Goal: Task Accomplishment & Management: Manage account settings

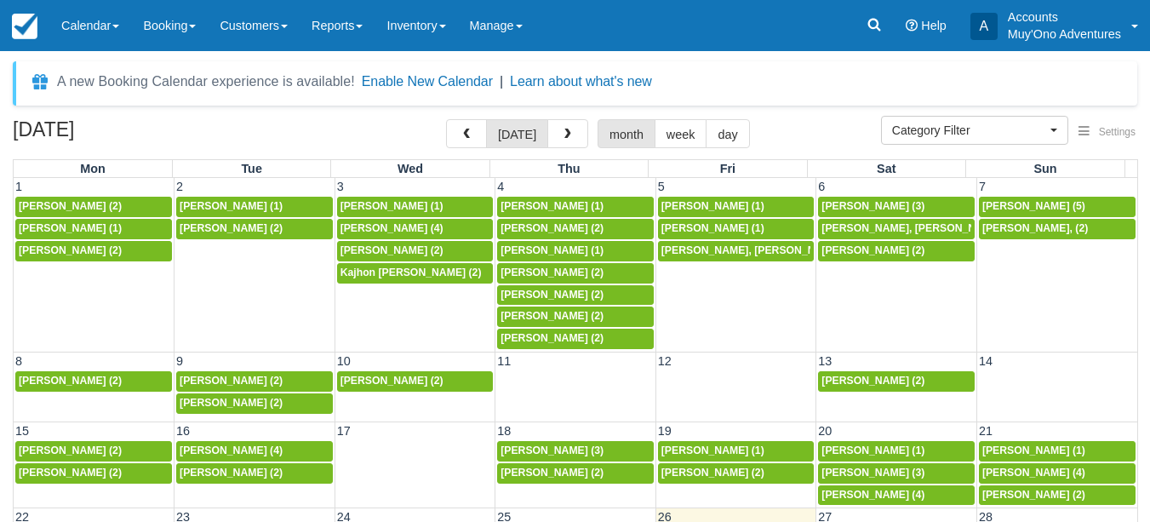
select select
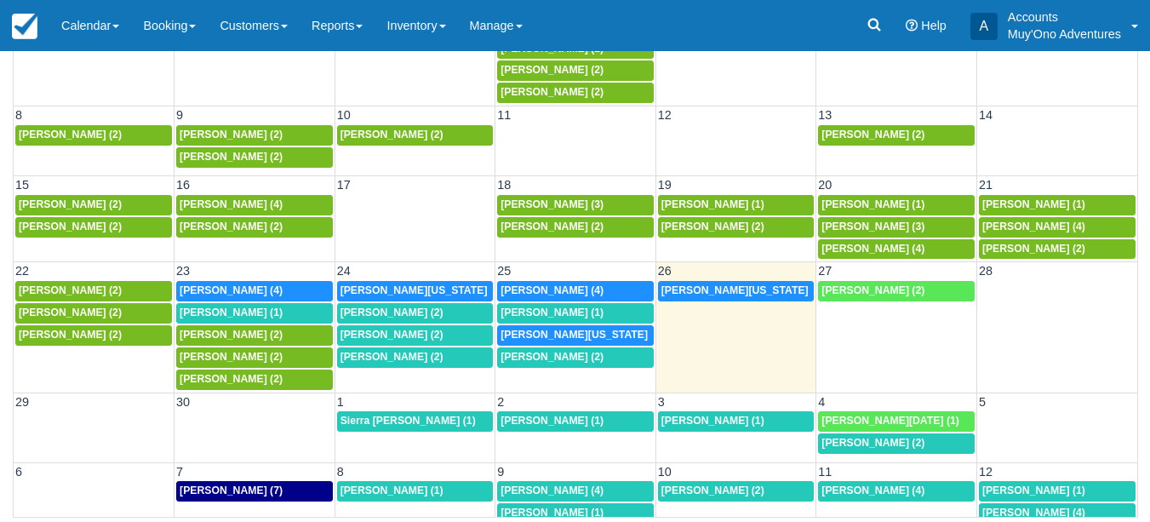
scroll to position [32, 0]
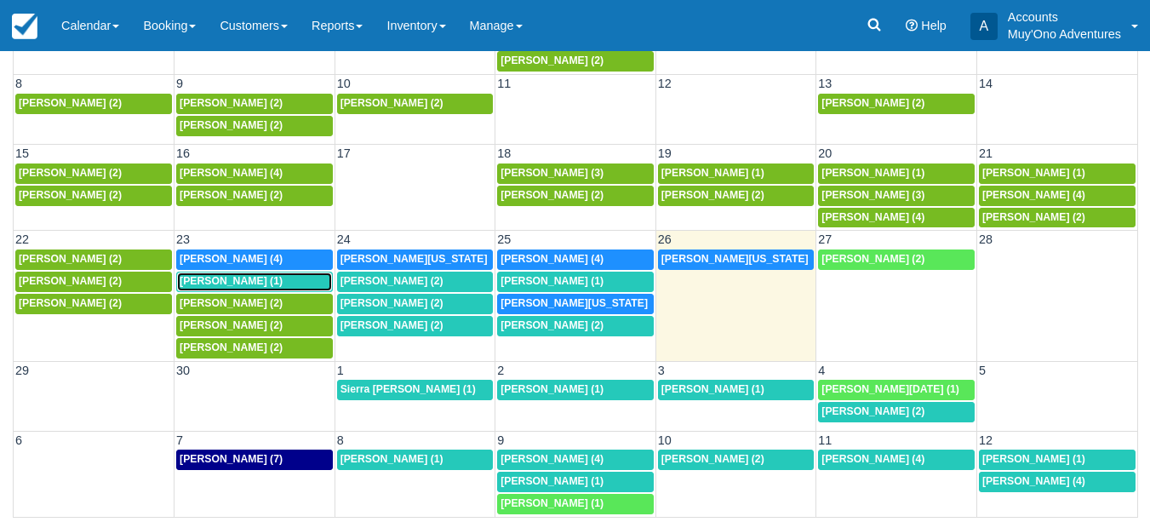
click at [227, 279] on span "Pranav Nandan (1)" at bounding box center [231, 281] width 103 height 12
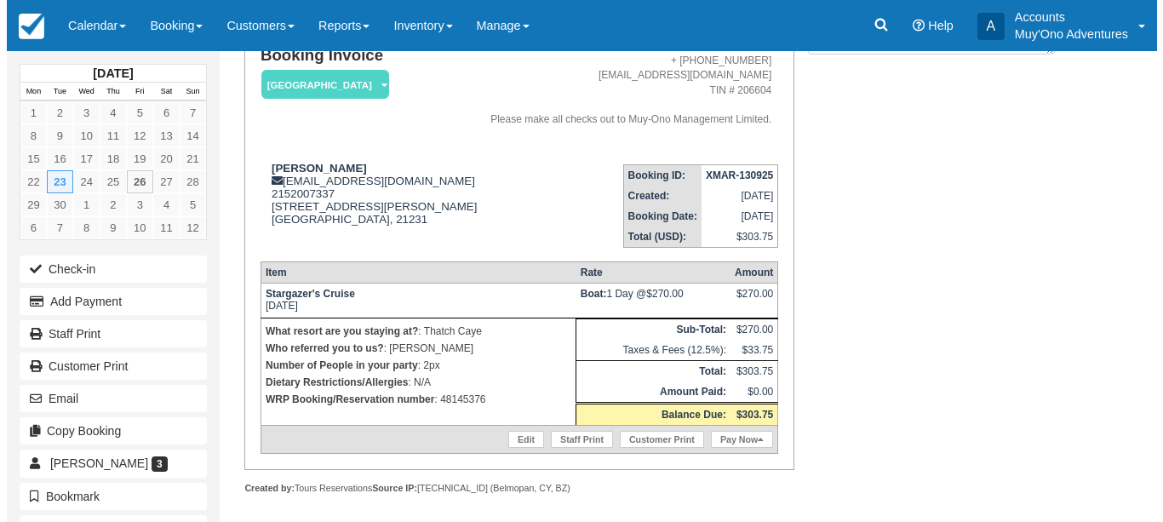
scroll to position [147, 0]
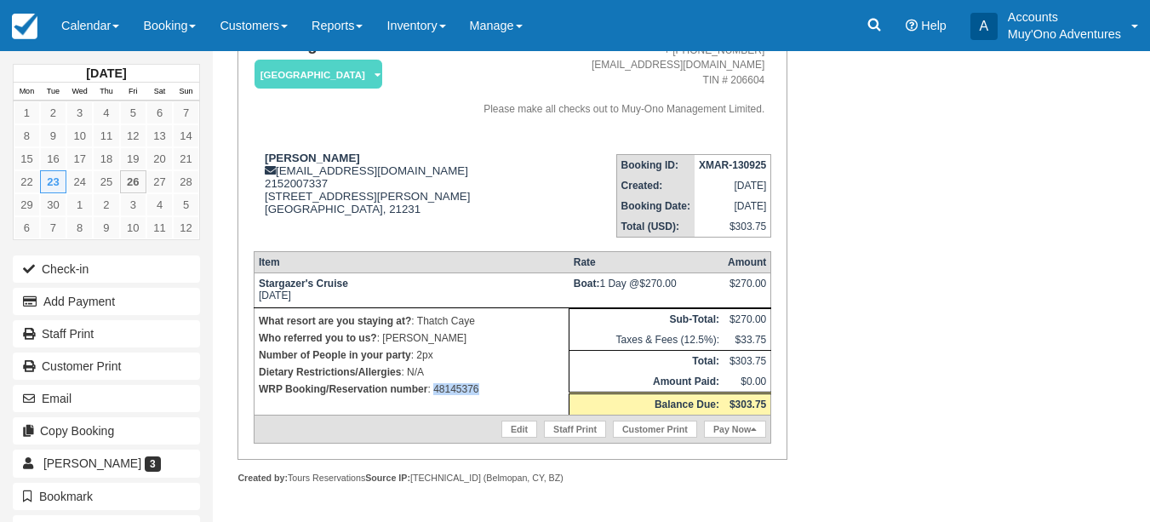
drag, startPoint x: 491, startPoint y: 393, endPoint x: 435, endPoint y: 391, distance: 56.2
click at [435, 391] on p "WRP Booking/Reservation number : 48145376" at bounding box center [412, 389] width 306 height 17
copy p "48145376"
click at [90, 306] on button "Add Payment" at bounding box center [106, 301] width 187 height 27
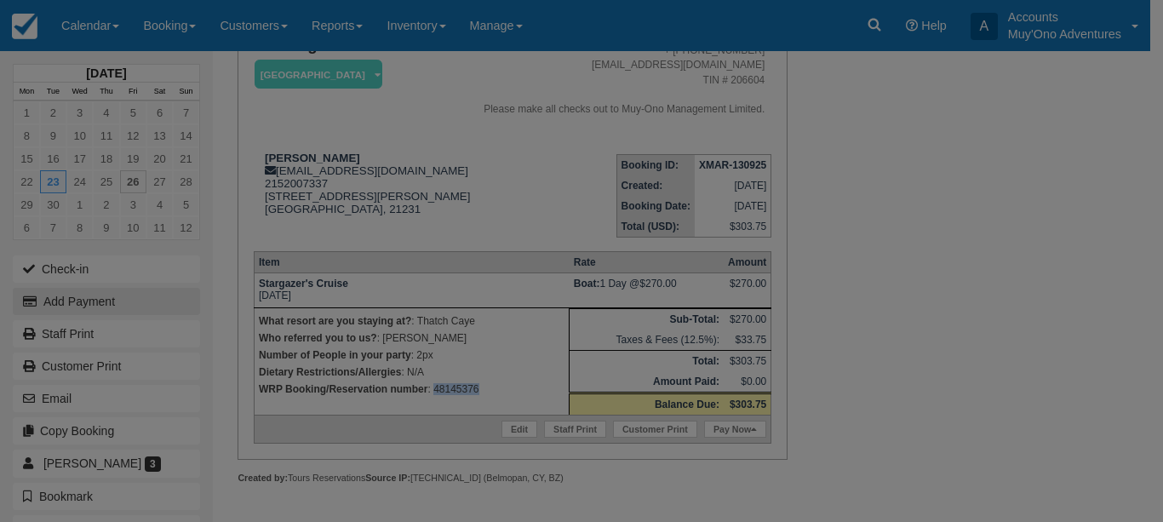
type input "09/26/25"
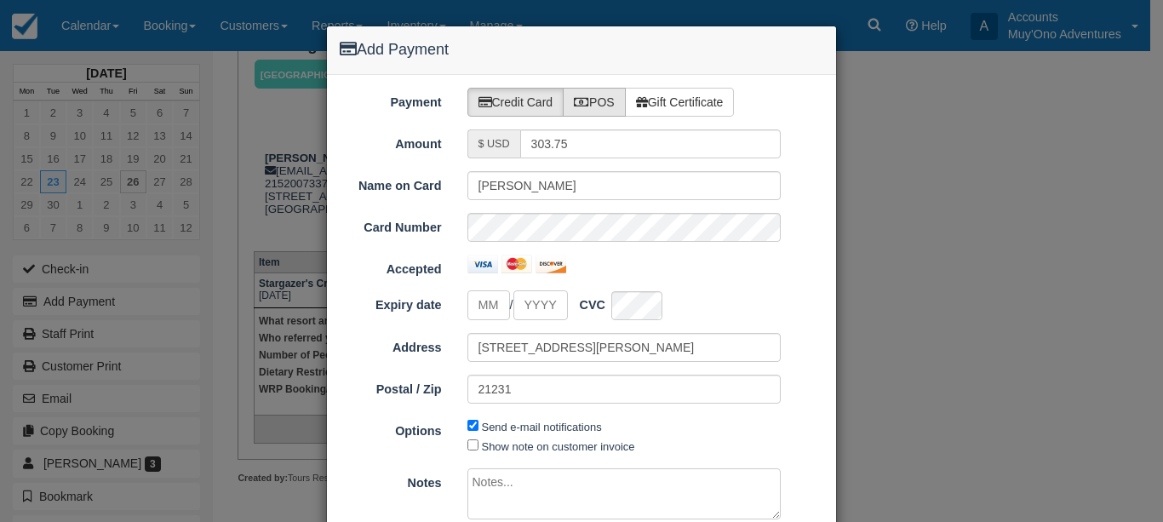
click at [601, 101] on label "POS" at bounding box center [594, 102] width 63 height 29
radio input "true"
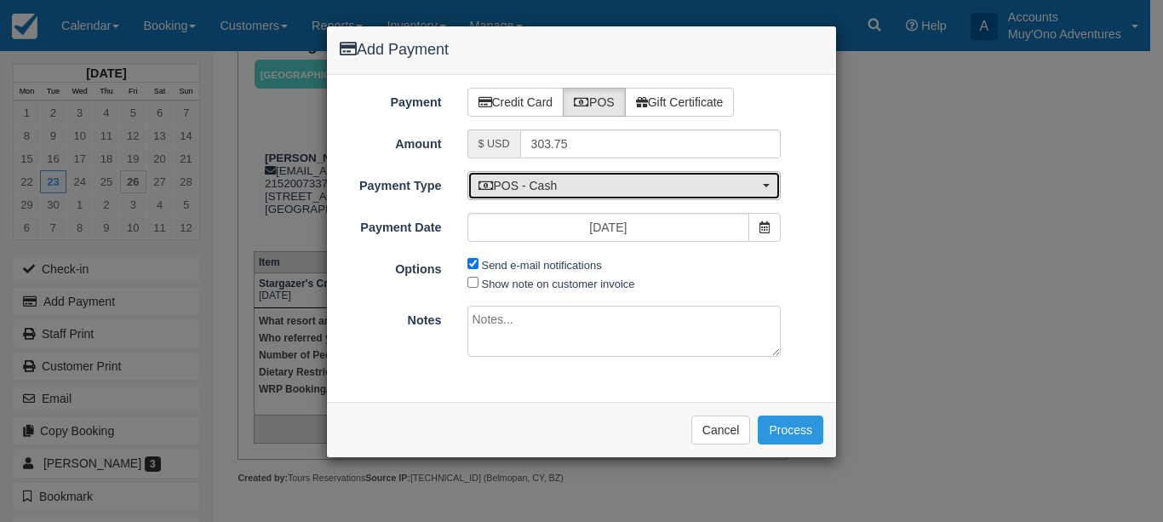
click at [671, 188] on span "POS - Cash" at bounding box center [619, 185] width 281 height 17
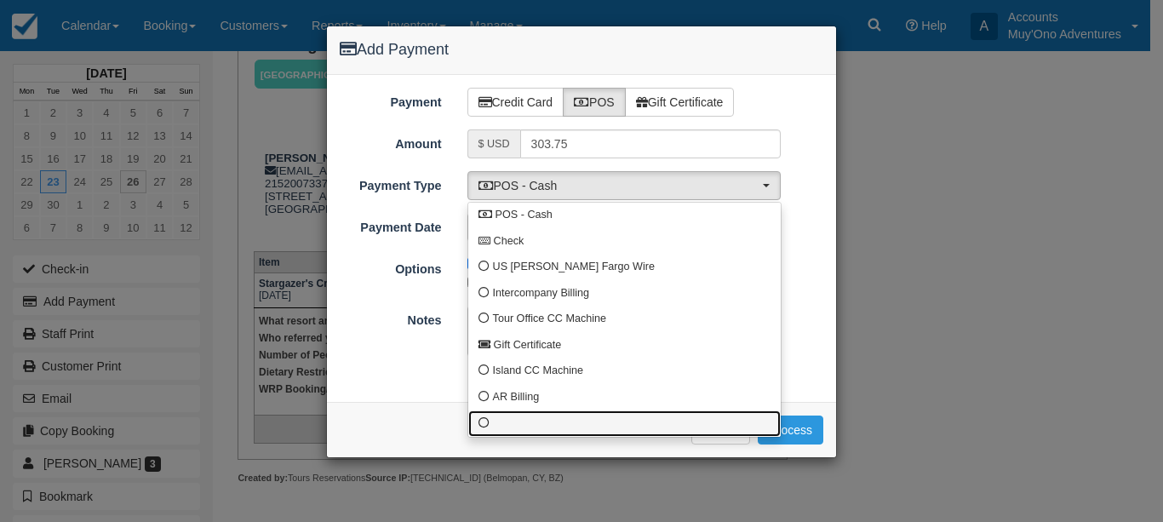
click at [496, 422] on link at bounding box center [624, 423] width 313 height 26
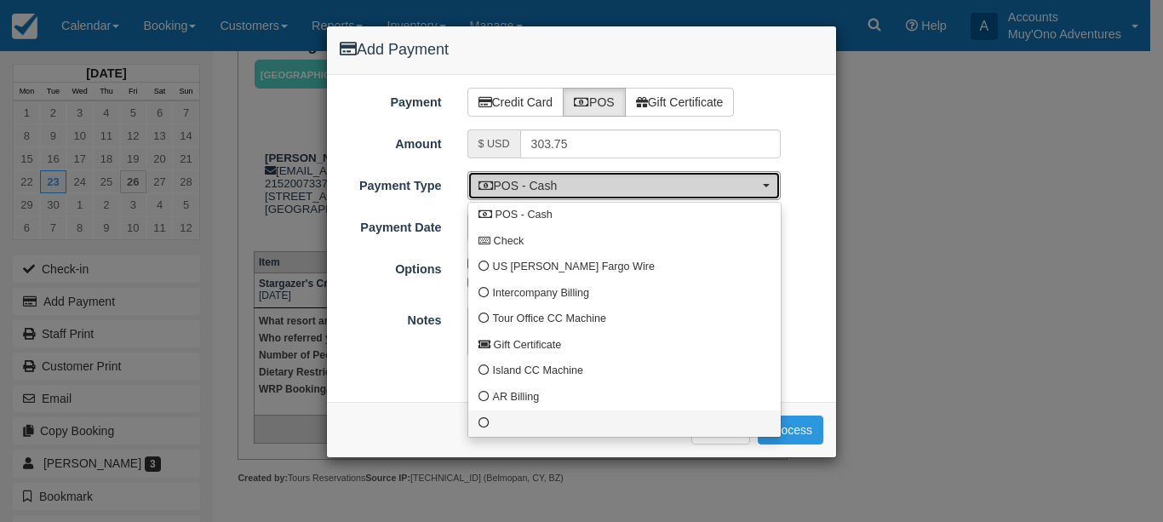
select select "custom10"
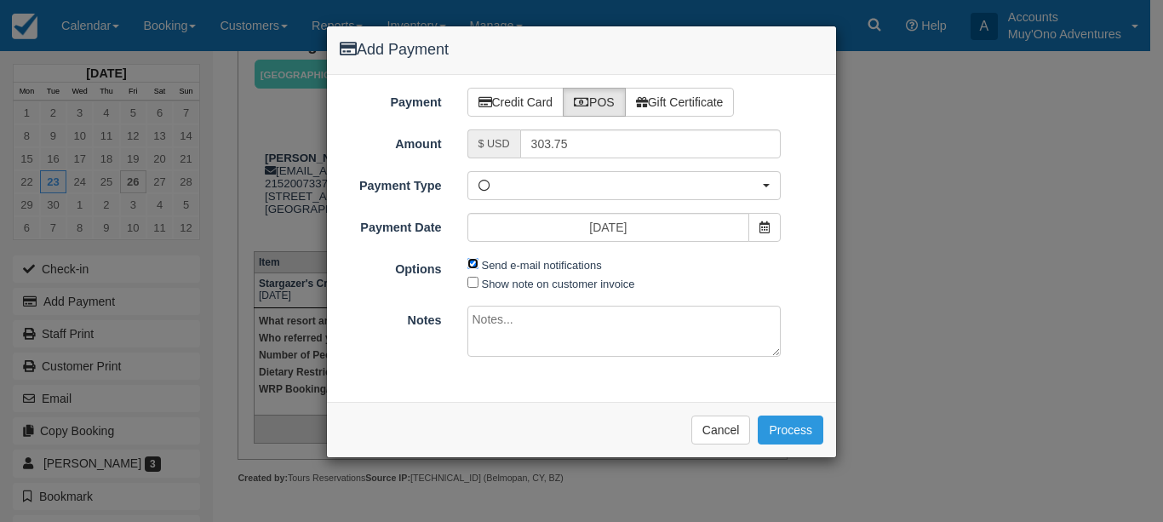
click at [471, 261] on input "Send e-mail notifications" at bounding box center [472, 263] width 11 height 11
checkbox input "false"
click at [503, 313] on textarea at bounding box center [624, 331] width 314 height 51
type textarea "Paid in WRP CT"
click at [807, 427] on button "Process" at bounding box center [791, 430] width 66 height 29
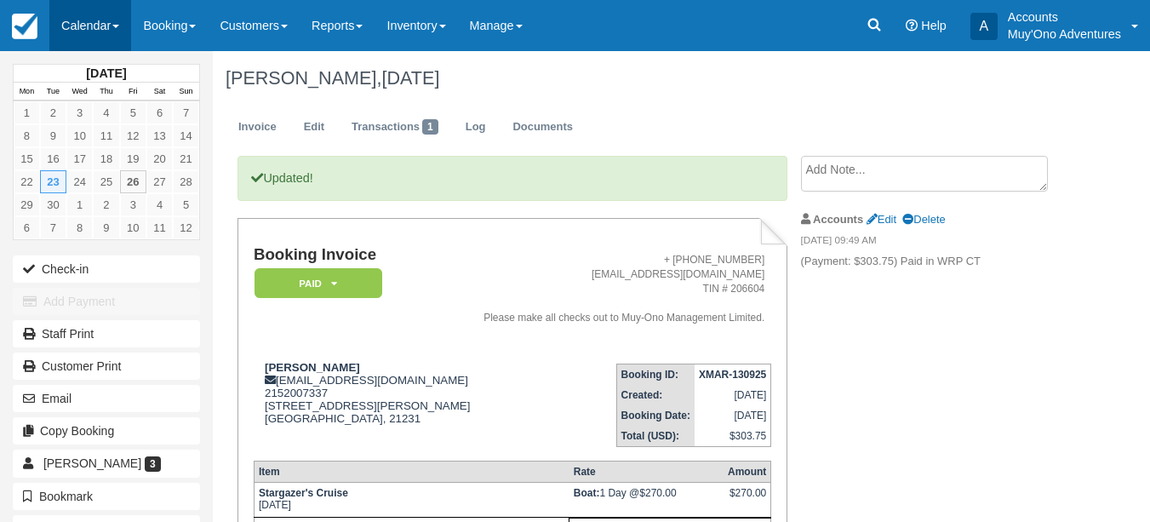
click at [117, 4] on link "Calendar" at bounding box center [90, 25] width 82 height 51
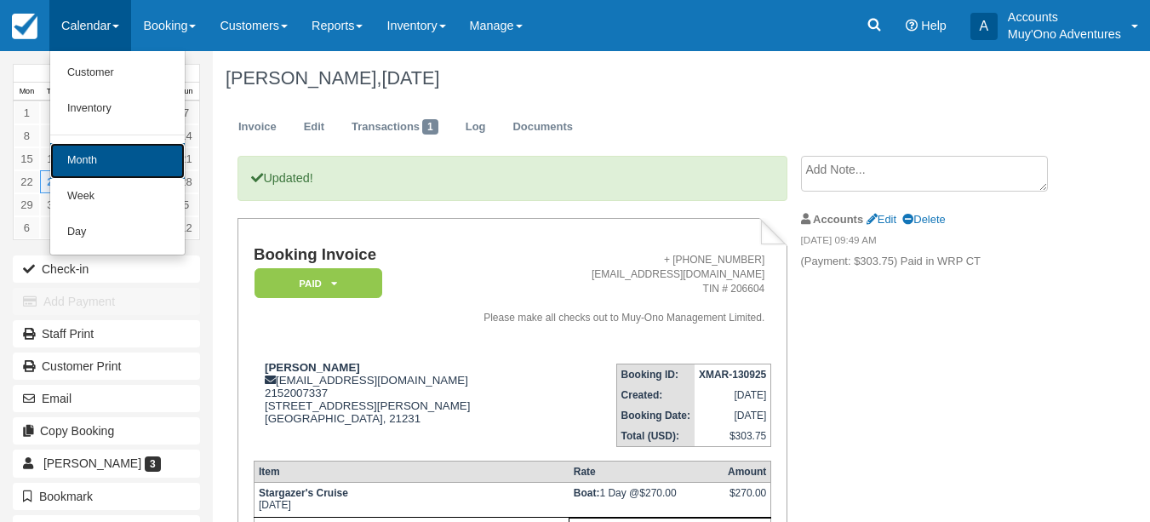
click at [117, 159] on link "Month" at bounding box center [117, 161] width 135 height 36
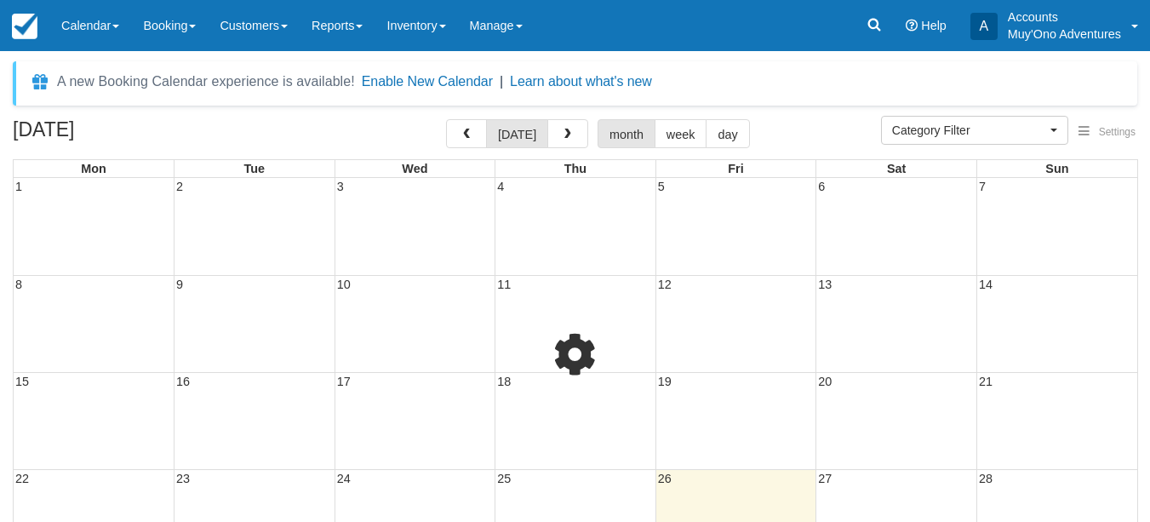
select select
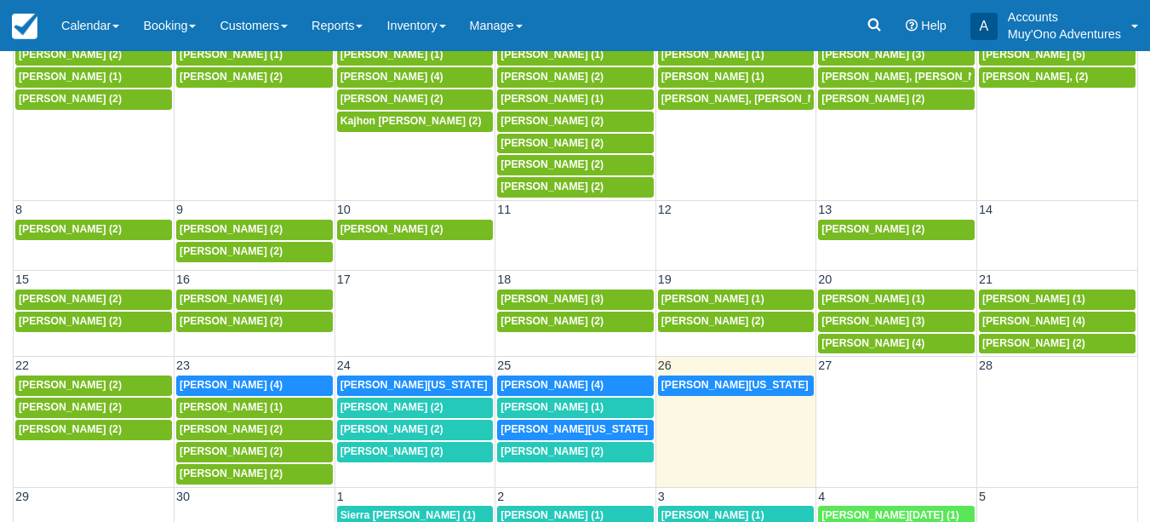
scroll to position [246, 0]
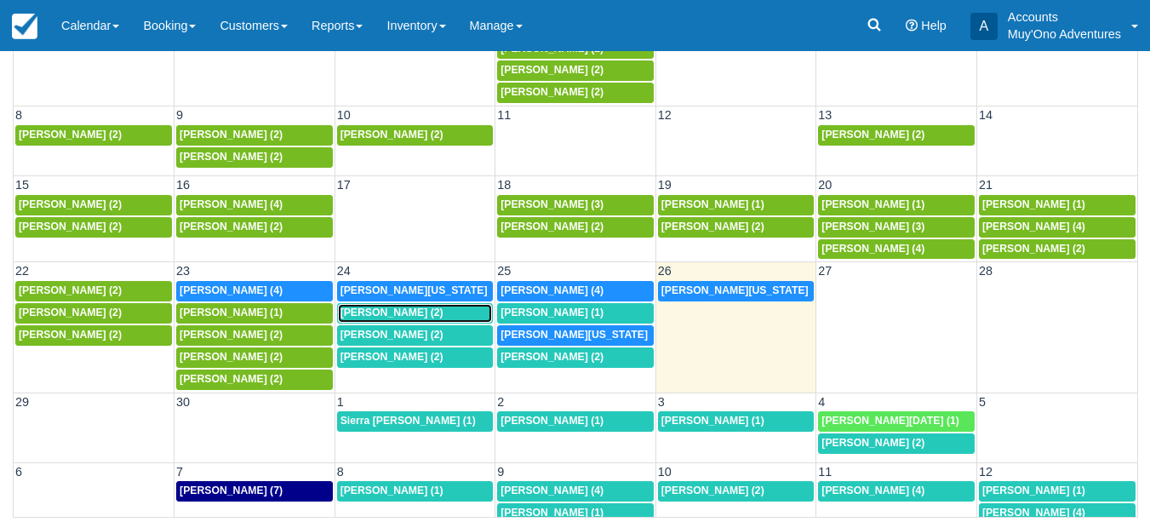
click at [367, 312] on span "Pranav Nandan (2)" at bounding box center [392, 313] width 103 height 12
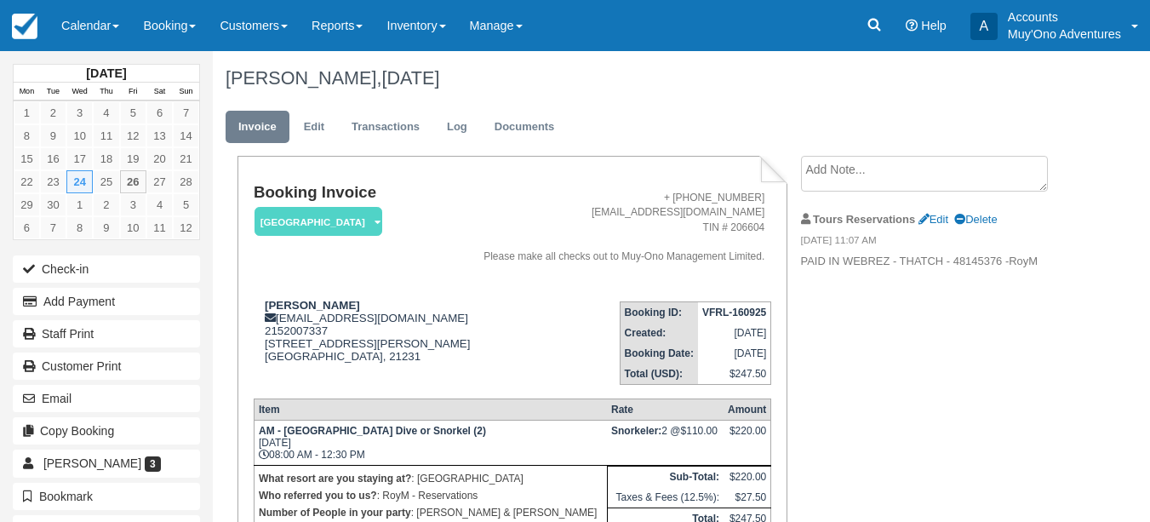
scroll to position [158, 0]
